Goal: Entertainment & Leisure: Consume media (video, audio)

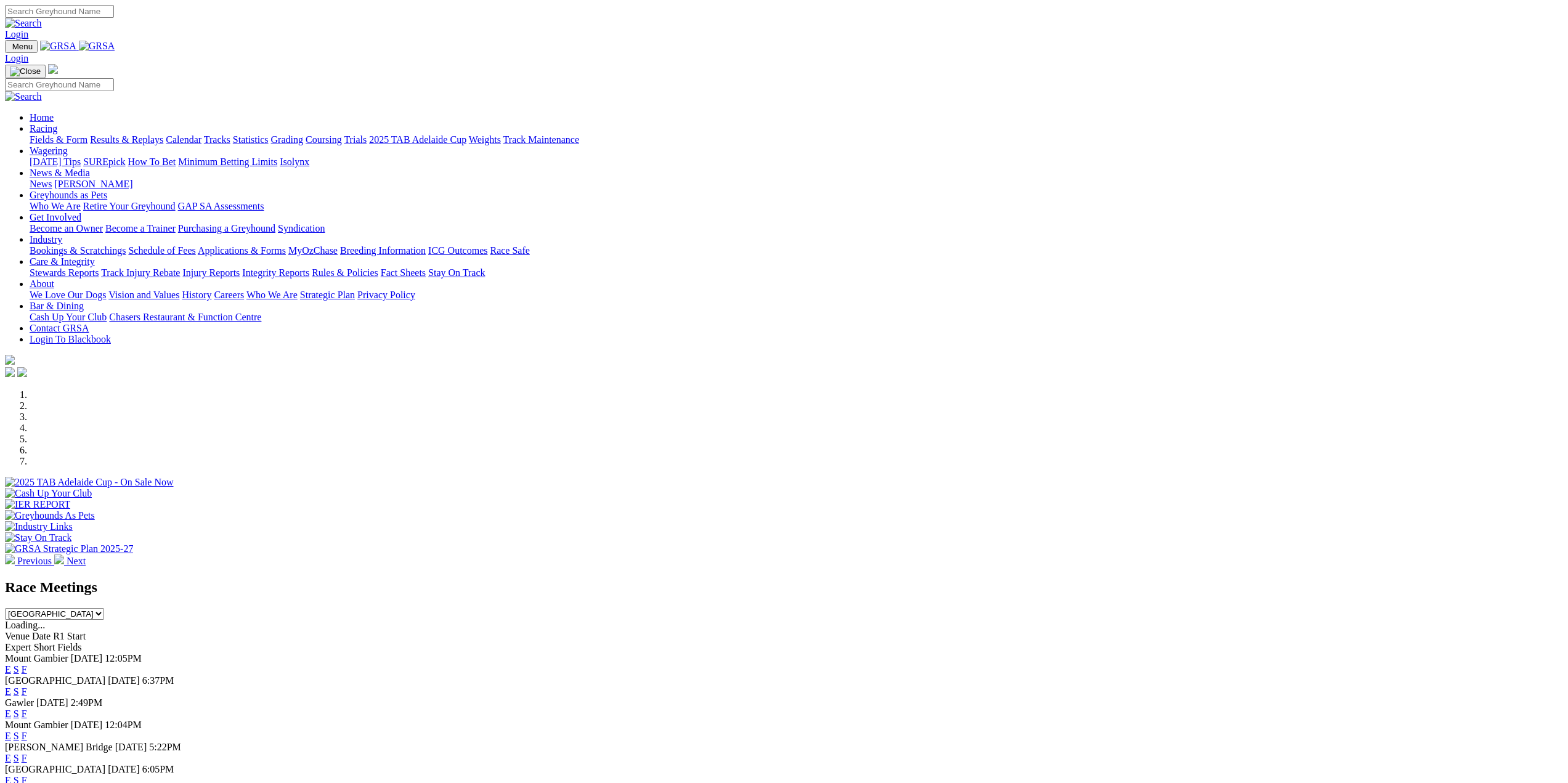
click at [163, 135] on link "Results & Replays" at bounding box center [126, 139] width 73 height 11
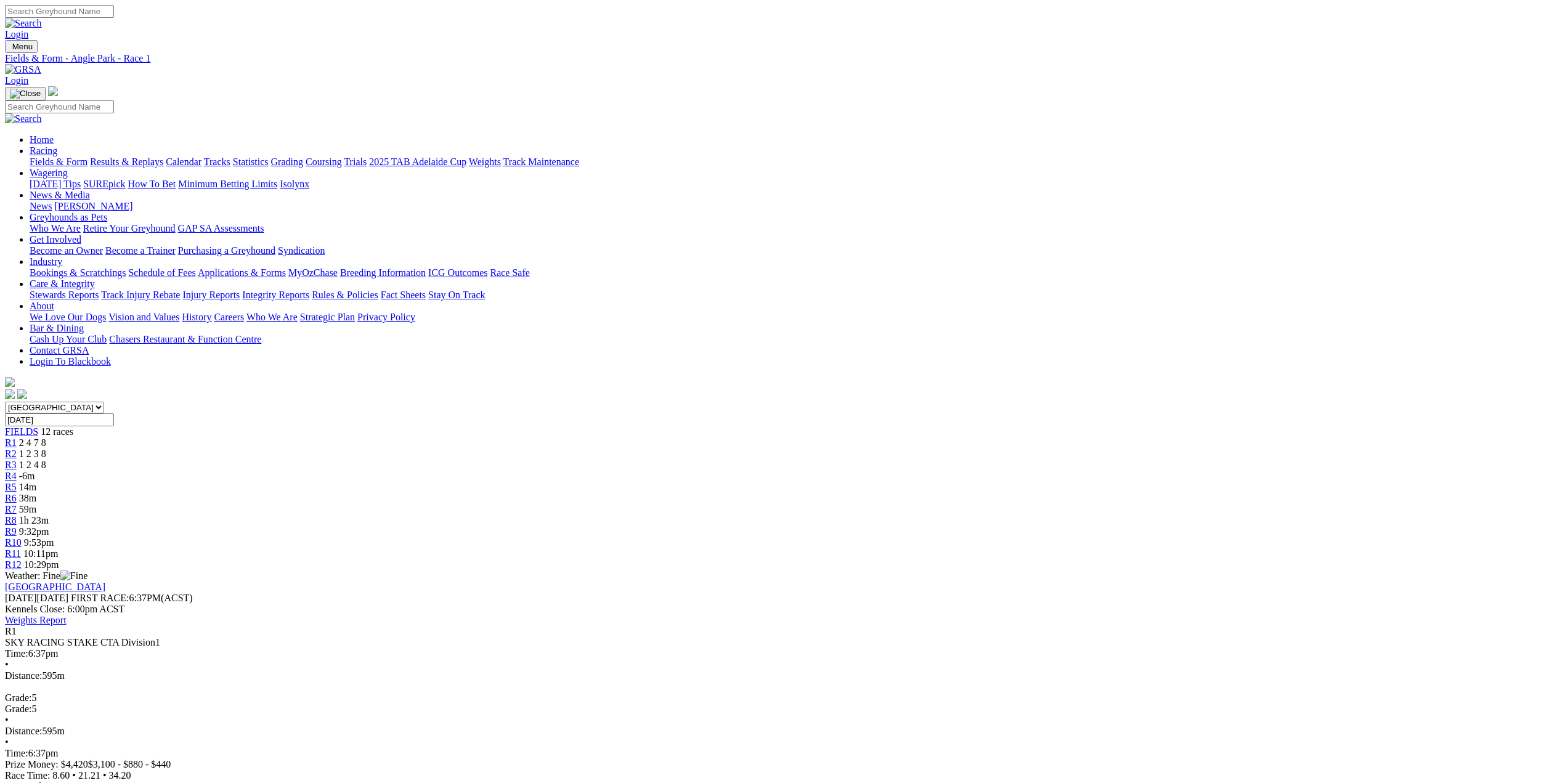
click at [17, 448] on span "R2" at bounding box center [11, 453] width 12 height 11
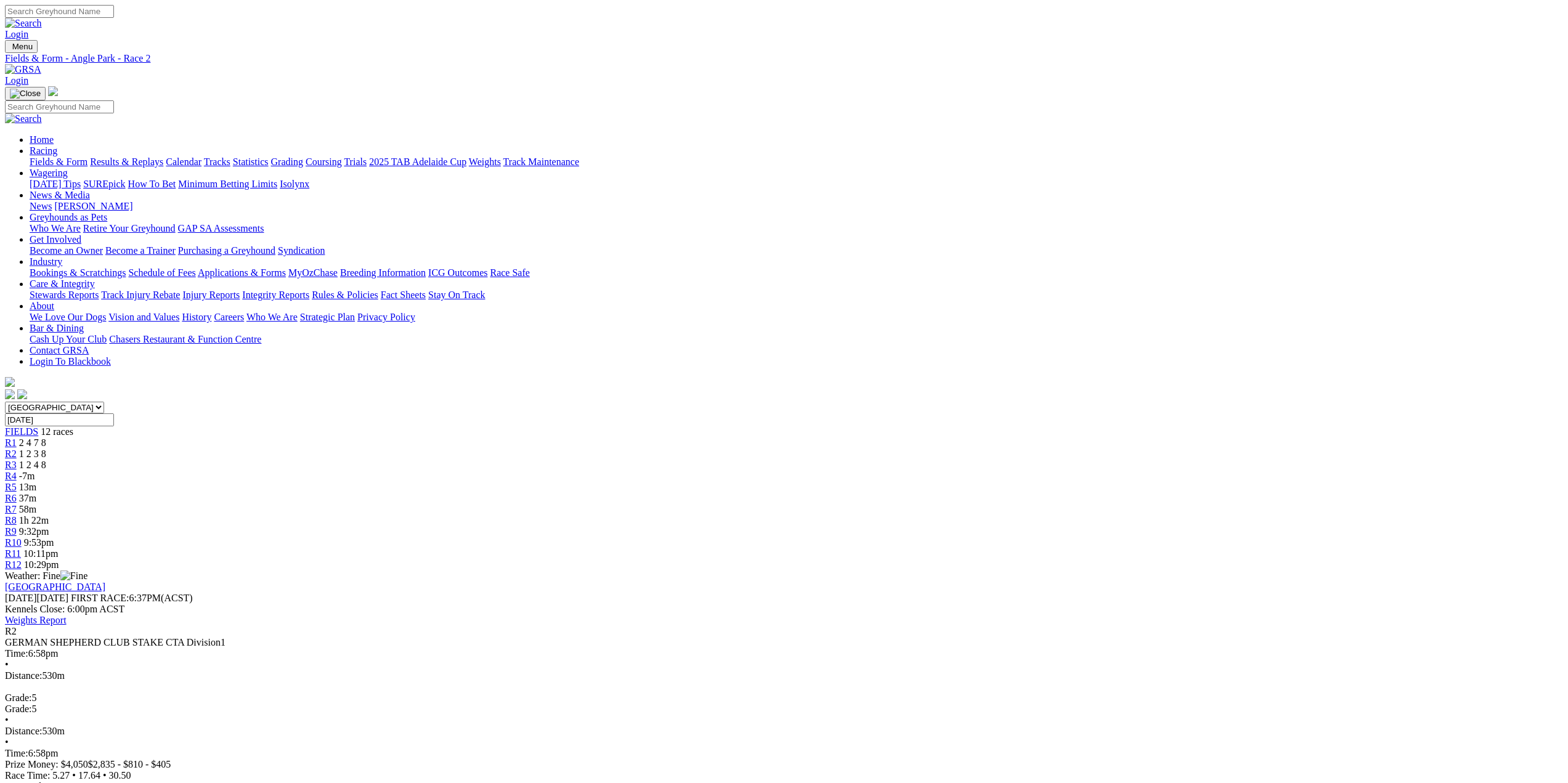
click at [17, 459] on span "R3" at bounding box center [11, 464] width 12 height 11
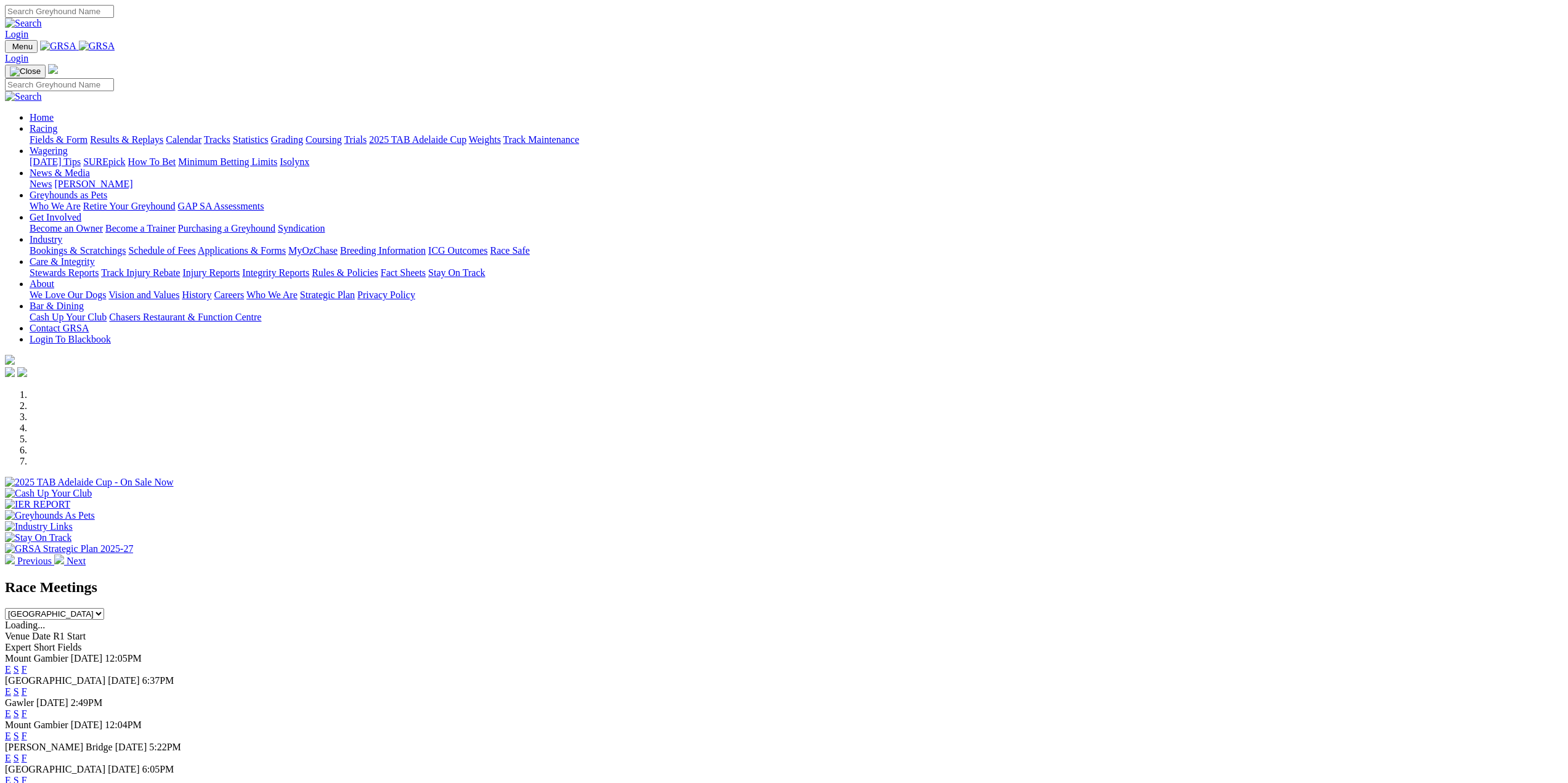
click at [163, 135] on link "Results & Replays" at bounding box center [126, 139] width 73 height 11
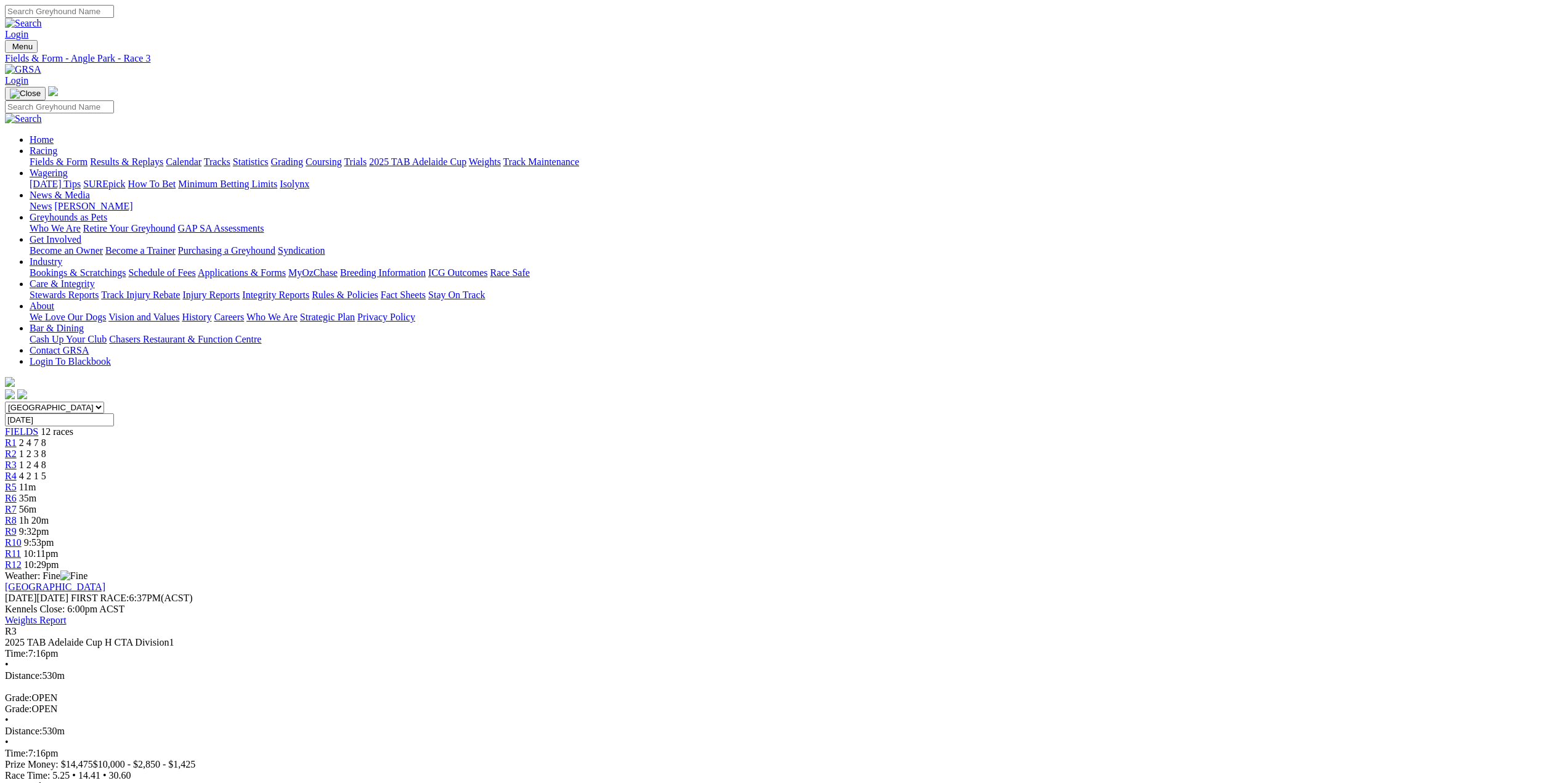
click at [17, 471] on span "R4" at bounding box center [11, 476] width 12 height 11
